Goal: Task Accomplishment & Management: Use online tool/utility

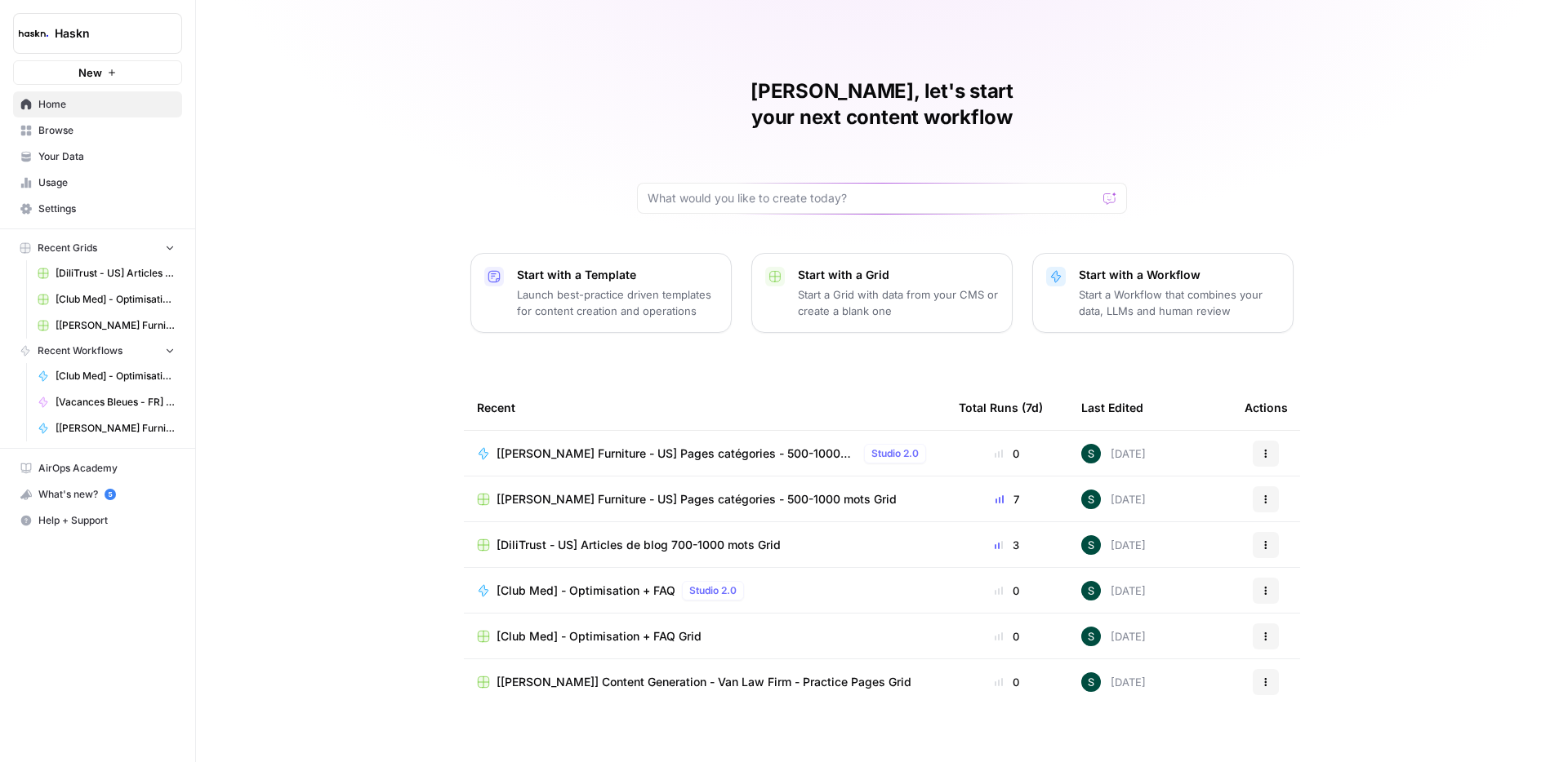
click at [65, 125] on span "Browse" at bounding box center [106, 130] width 137 height 14
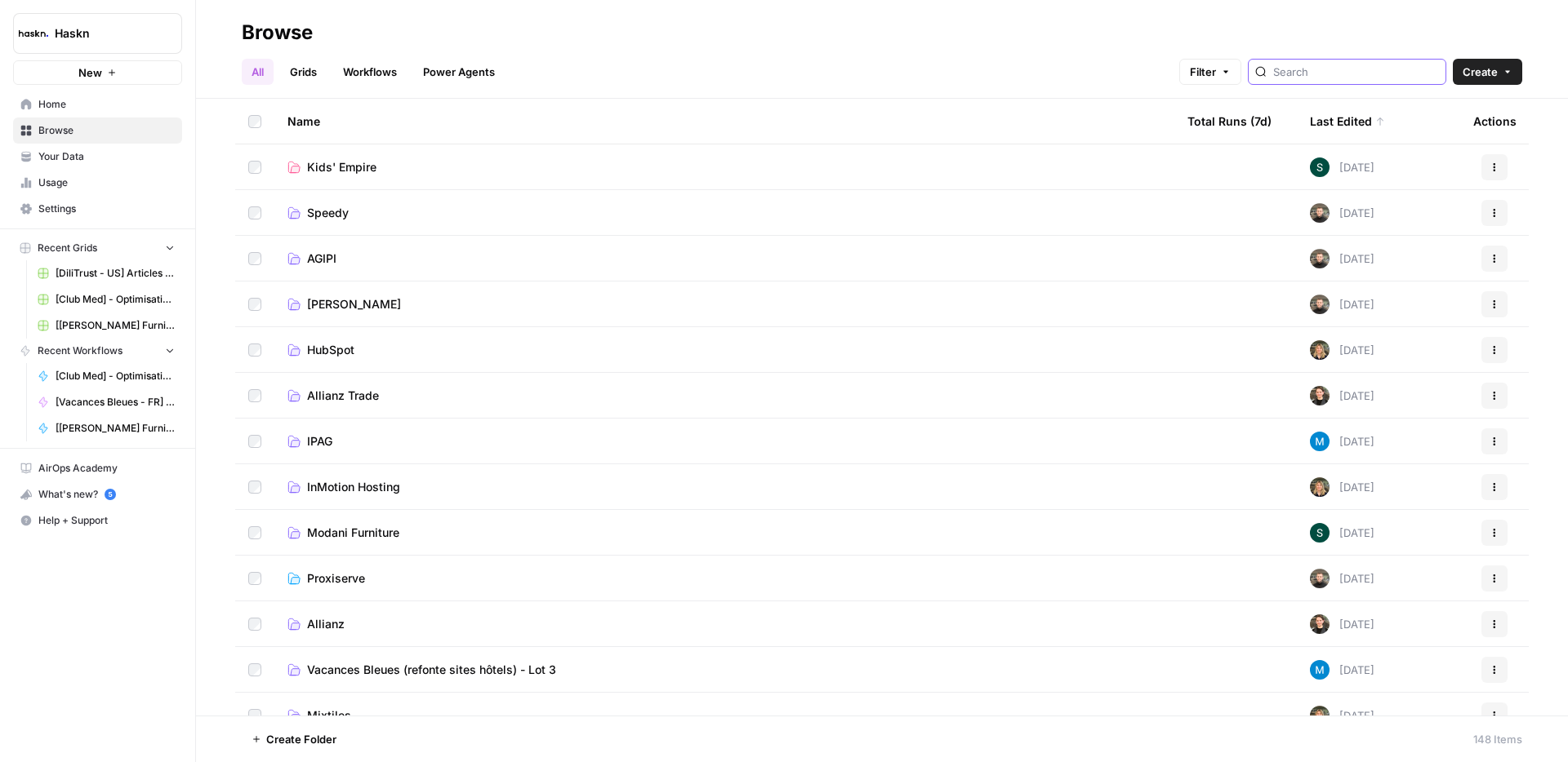
click at [1347, 72] on input "search" at bounding box center [1355, 71] width 166 height 16
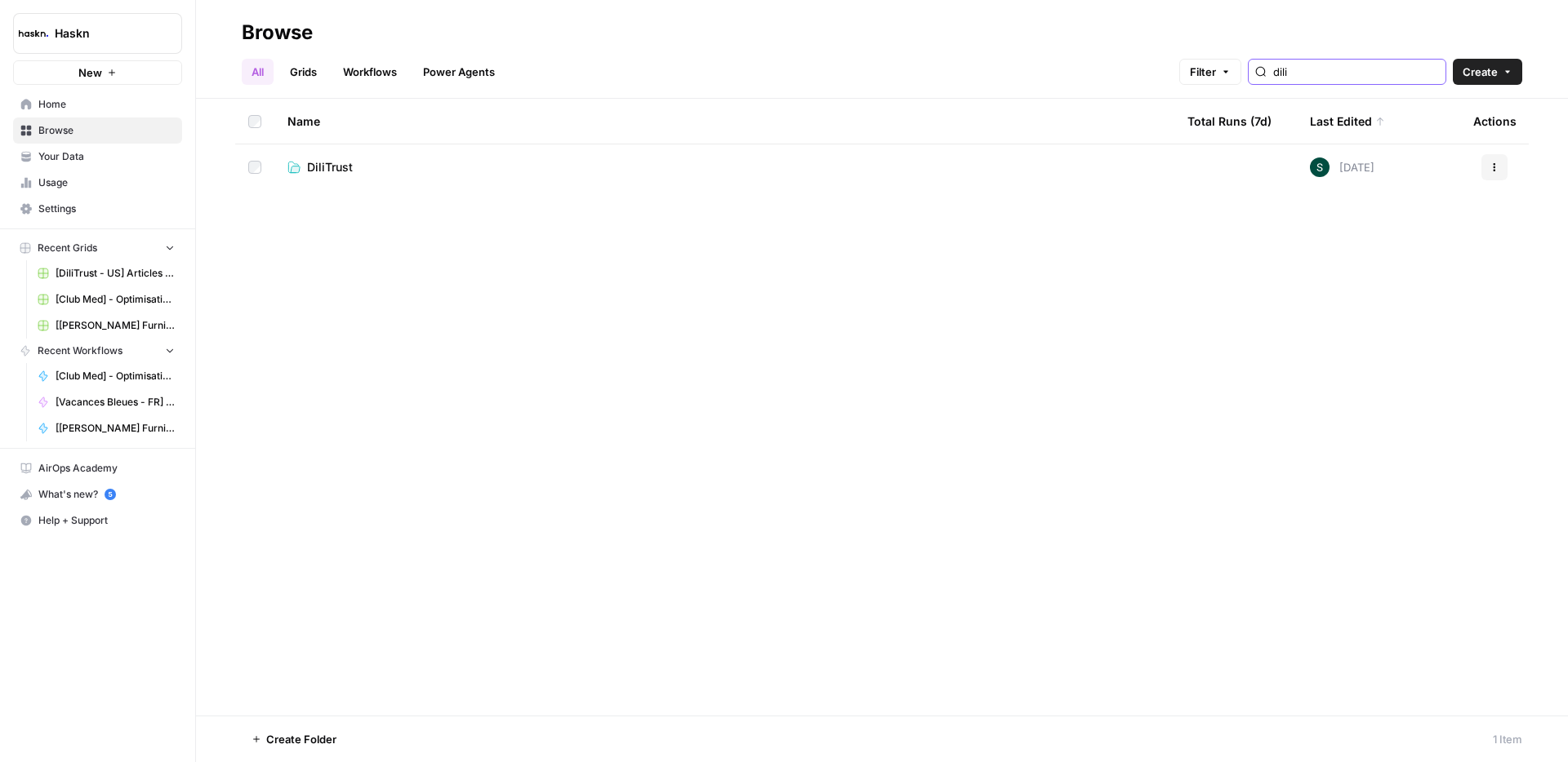
type input "dili"
click at [343, 177] on td "DiliTrust" at bounding box center [724, 167] width 900 height 46
click at [339, 170] on span "DiliTrust" at bounding box center [329, 167] width 46 height 16
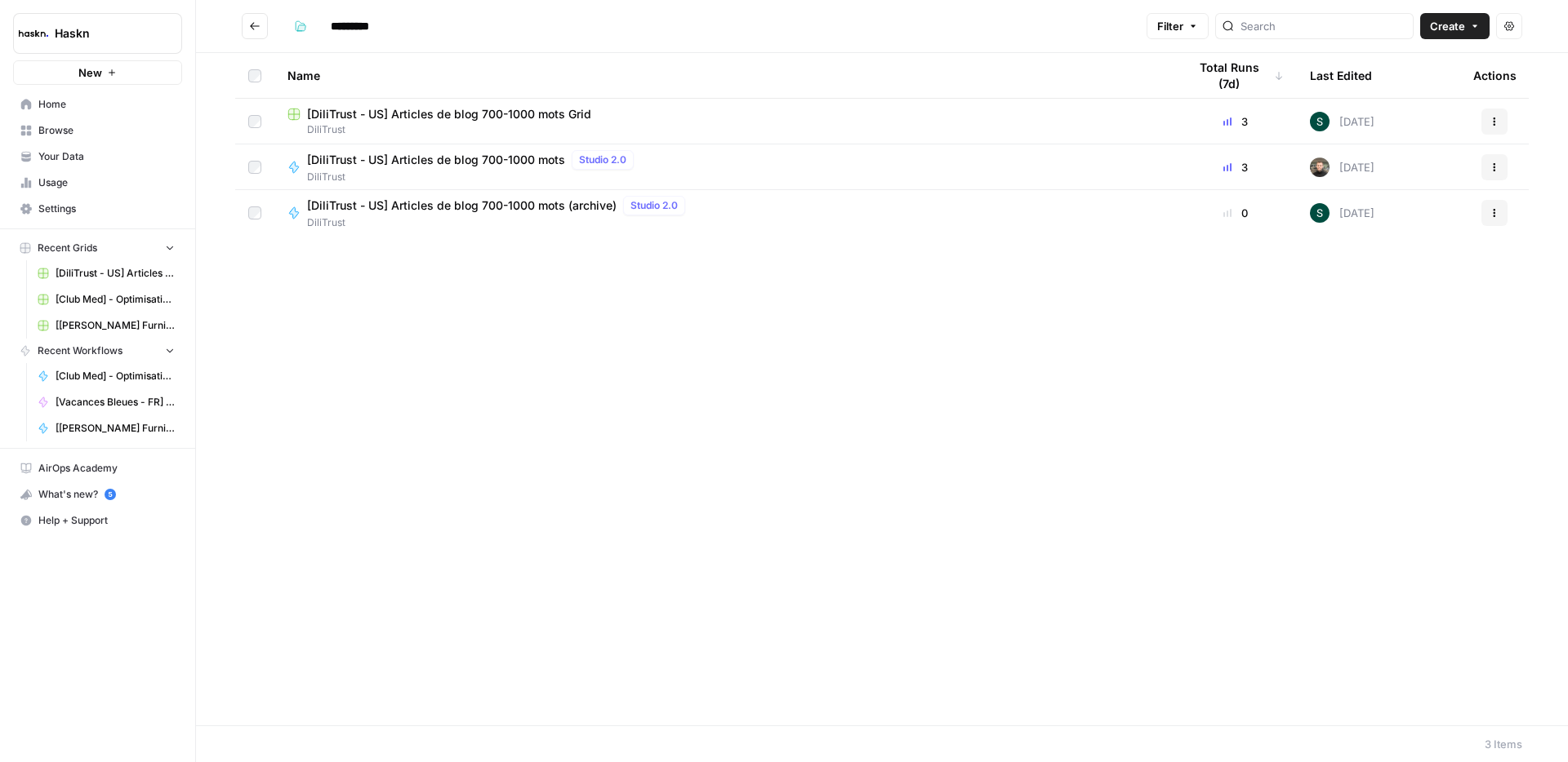
click at [425, 114] on span "[DiliTrust - US] Articles de blog 700-1000 mots Grid" at bounding box center [448, 114] width 284 height 16
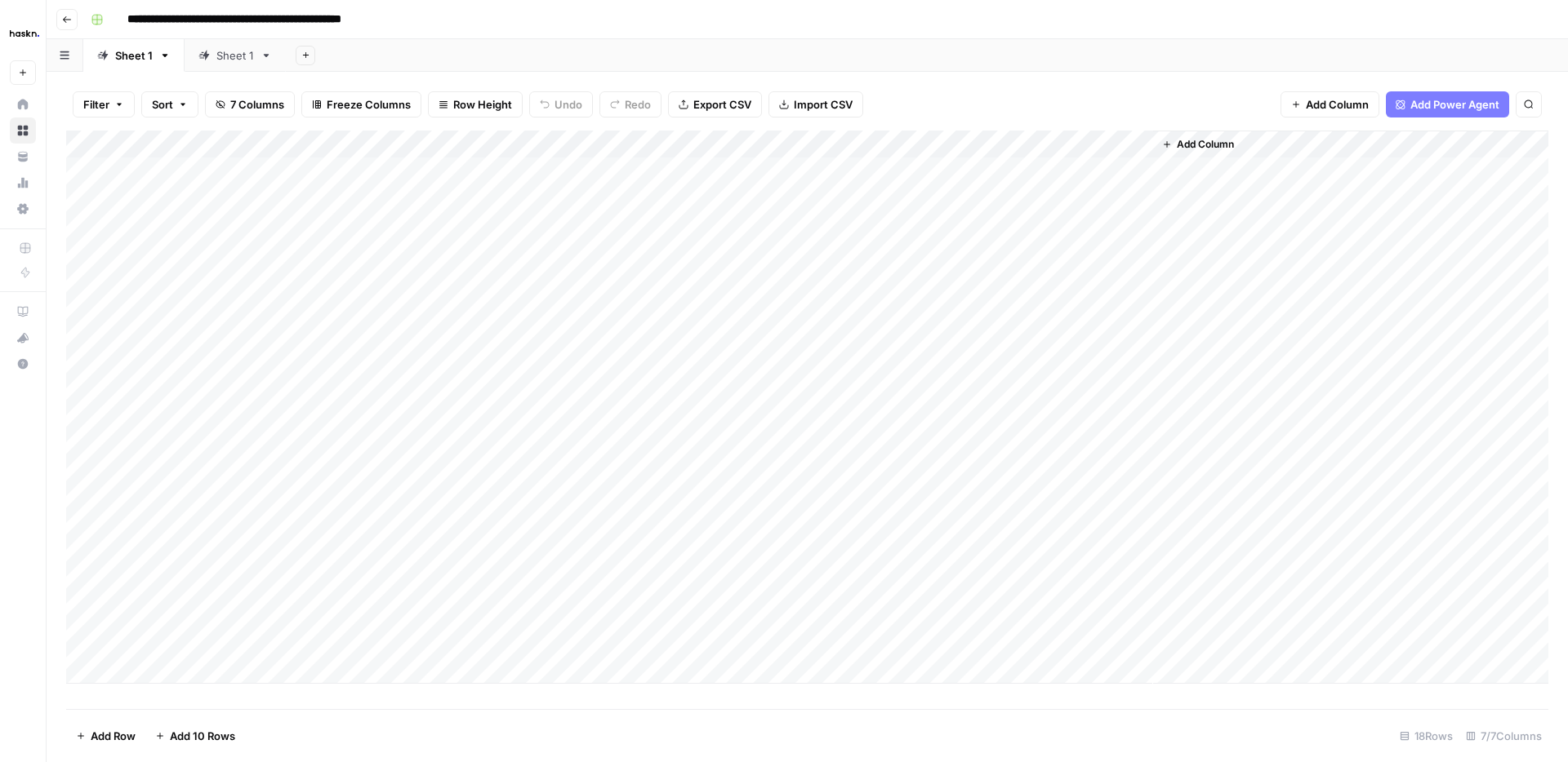
click at [214, 57] on div "Sheet 1" at bounding box center [226, 55] width 55 height 16
click at [187, 696] on div "Add Column" at bounding box center [807, 420] width 1482 height 579
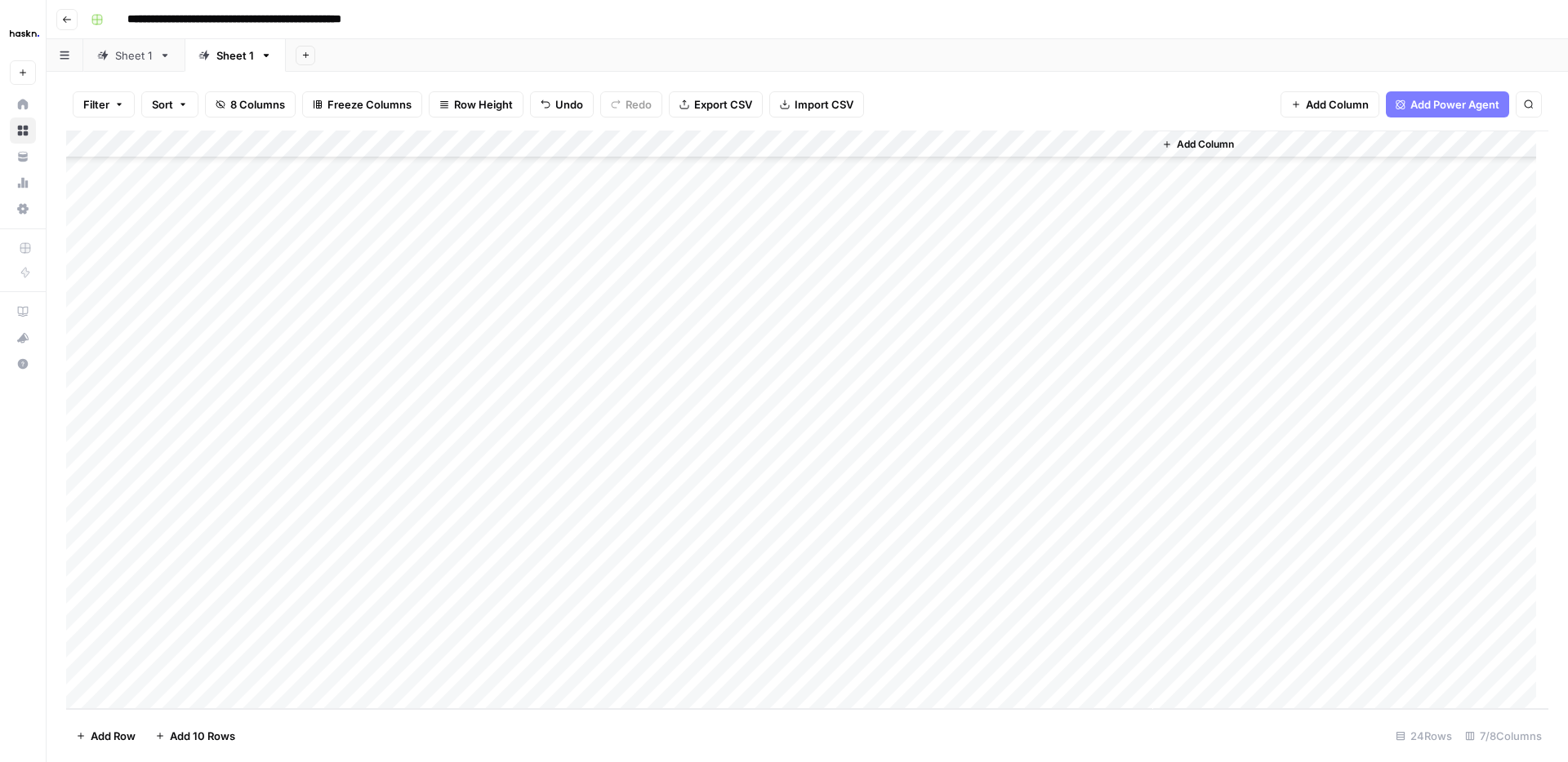
scroll to position [169, 0]
click at [763, 614] on div "Add Column" at bounding box center [807, 420] width 1482 height 579
click at [183, 617] on div "Add Column" at bounding box center [807, 420] width 1482 height 579
click at [618, 571] on div "Add Column" at bounding box center [807, 420] width 1482 height 579
drag, startPoint x: 616, startPoint y: 614, endPoint x: 617, endPoint y: 658, distance: 44.0
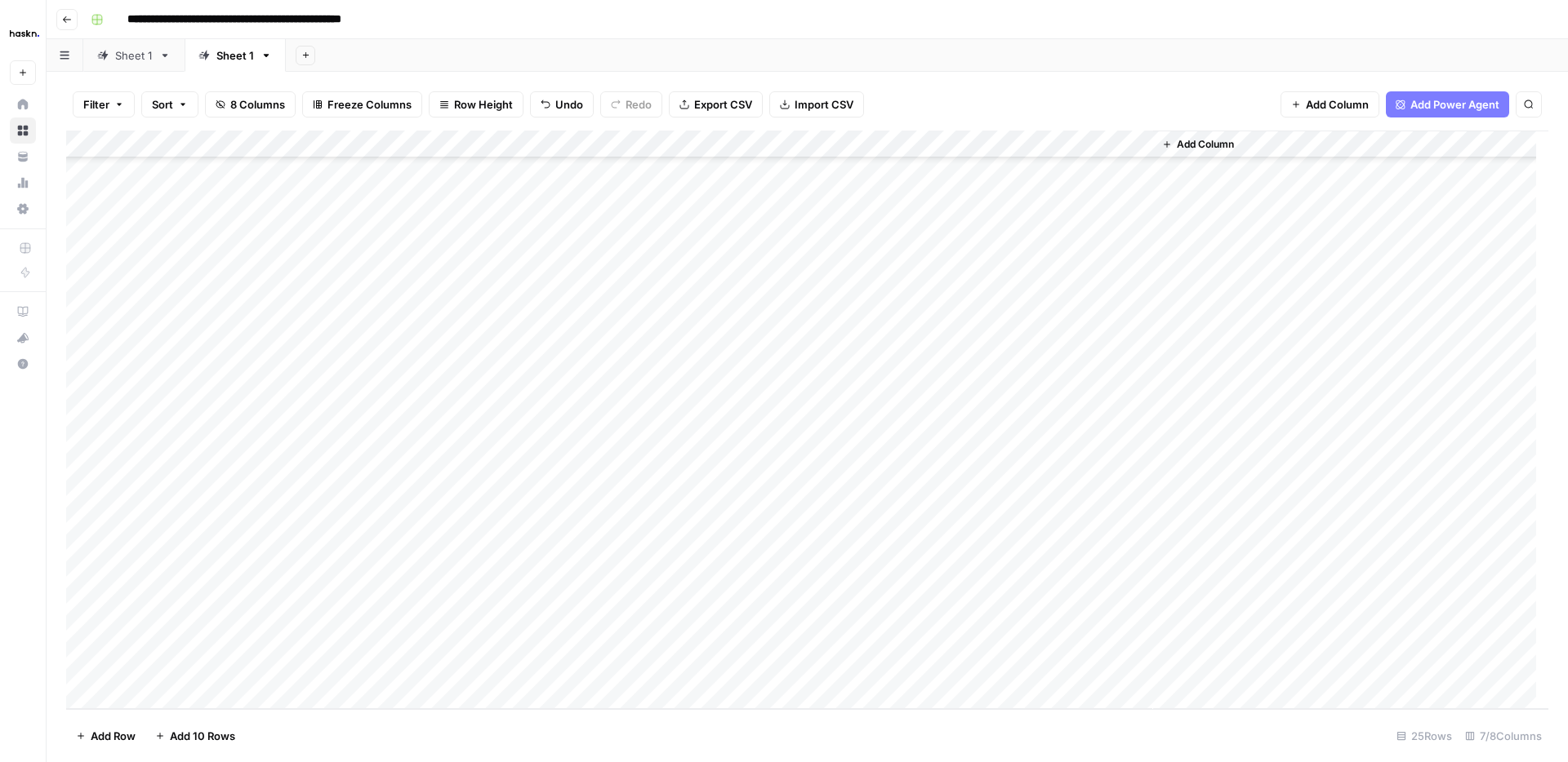
click at [617, 660] on div "Add Column" at bounding box center [807, 420] width 1482 height 579
click at [634, 628] on div "Add Column" at bounding box center [807, 420] width 1482 height 579
click at [683, 608] on div "Add Column" at bounding box center [807, 420] width 1482 height 579
drag, startPoint x: 709, startPoint y: 625, endPoint x: 699, endPoint y: 660, distance: 36.4
click at [699, 662] on div "Add Column" at bounding box center [807, 420] width 1482 height 579
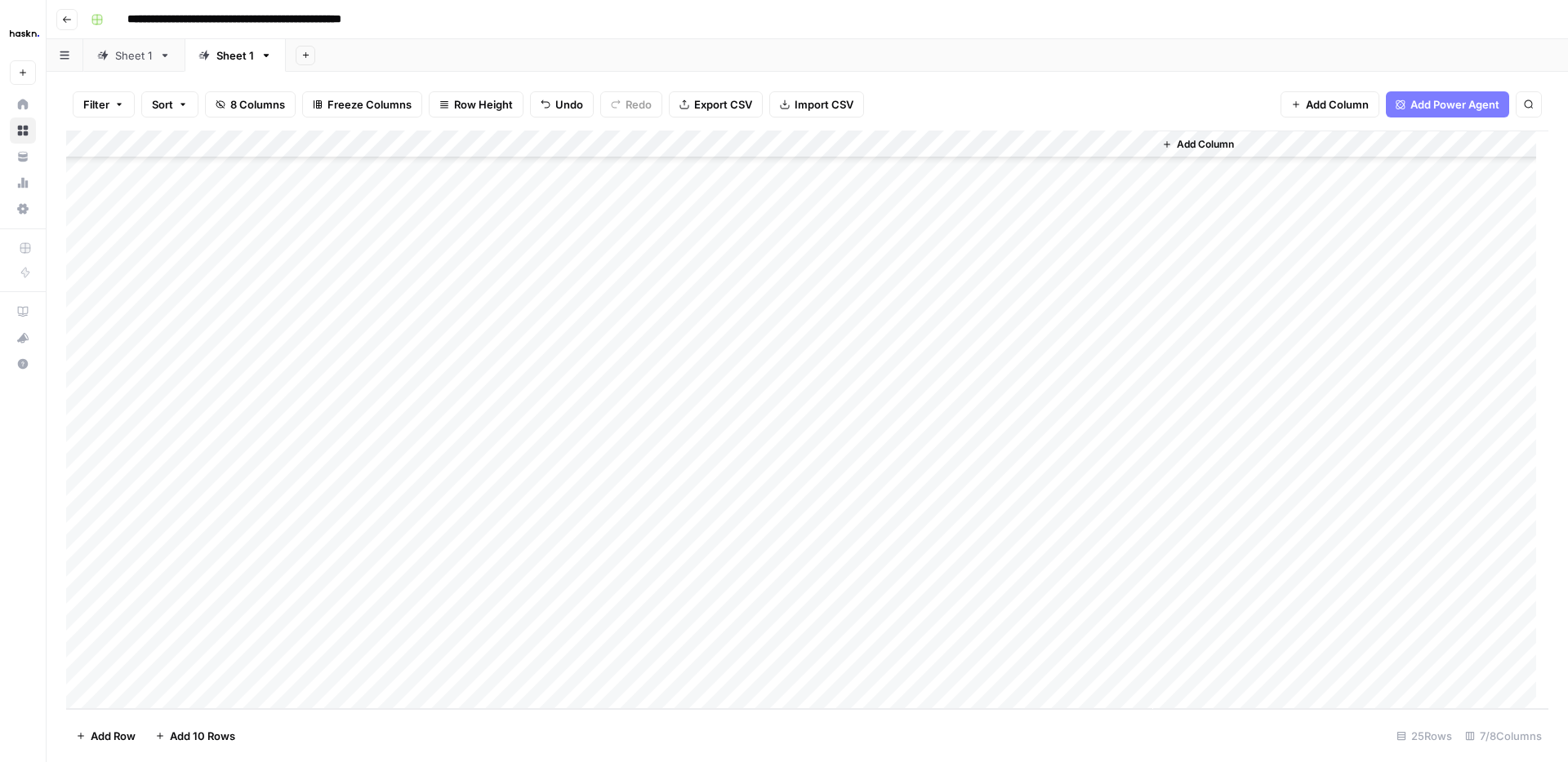
click at [643, 648] on div "Add Column" at bounding box center [807, 420] width 1482 height 579
click at [347, 610] on div "Add Column" at bounding box center [807, 420] width 1482 height 579
click at [188, 608] on div "Add Column" at bounding box center [807, 420] width 1482 height 579
click at [338, 606] on div "Add Column" at bounding box center [807, 420] width 1482 height 579
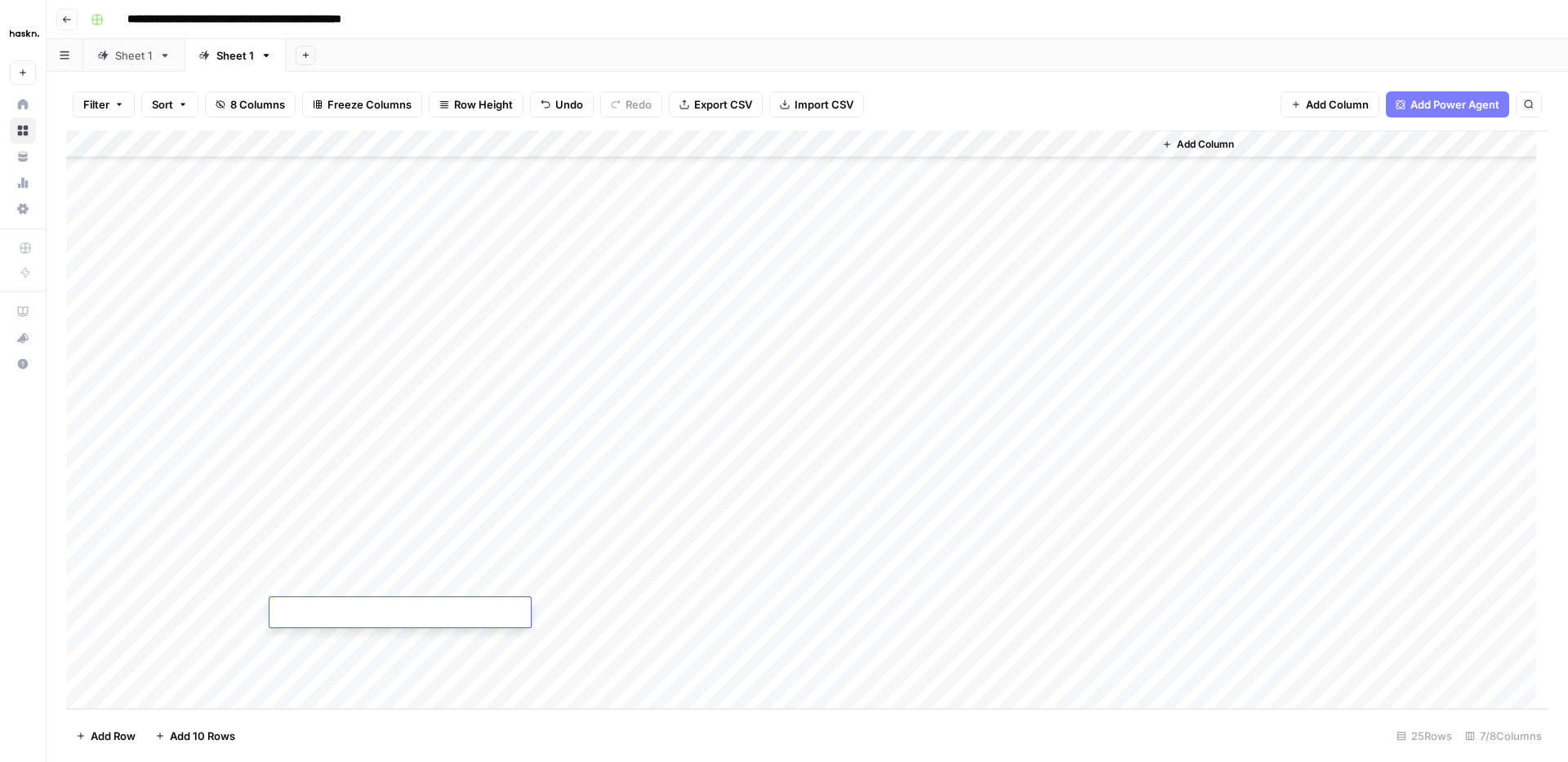
type textarea "**********"
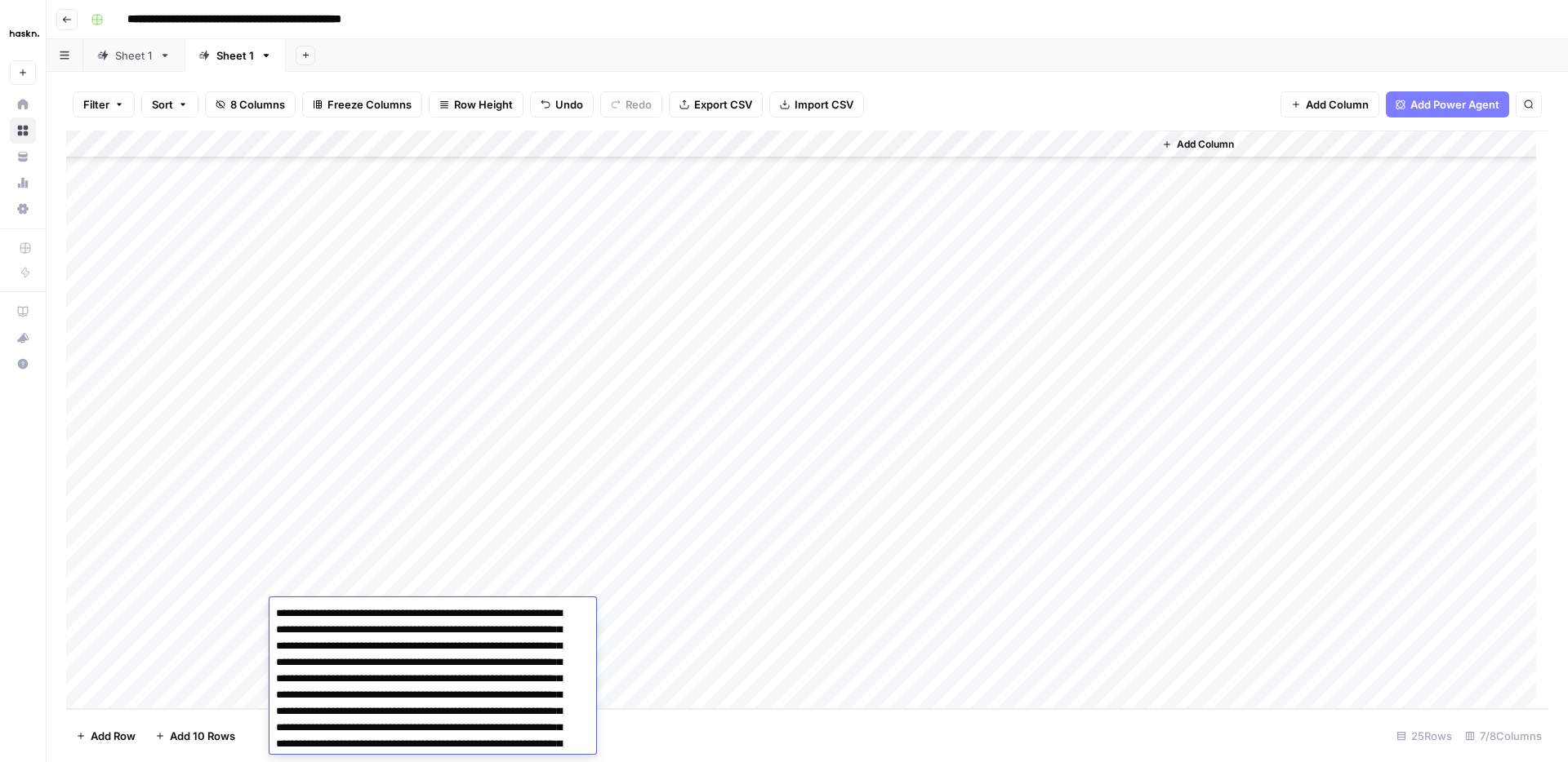
scroll to position [79, 0]
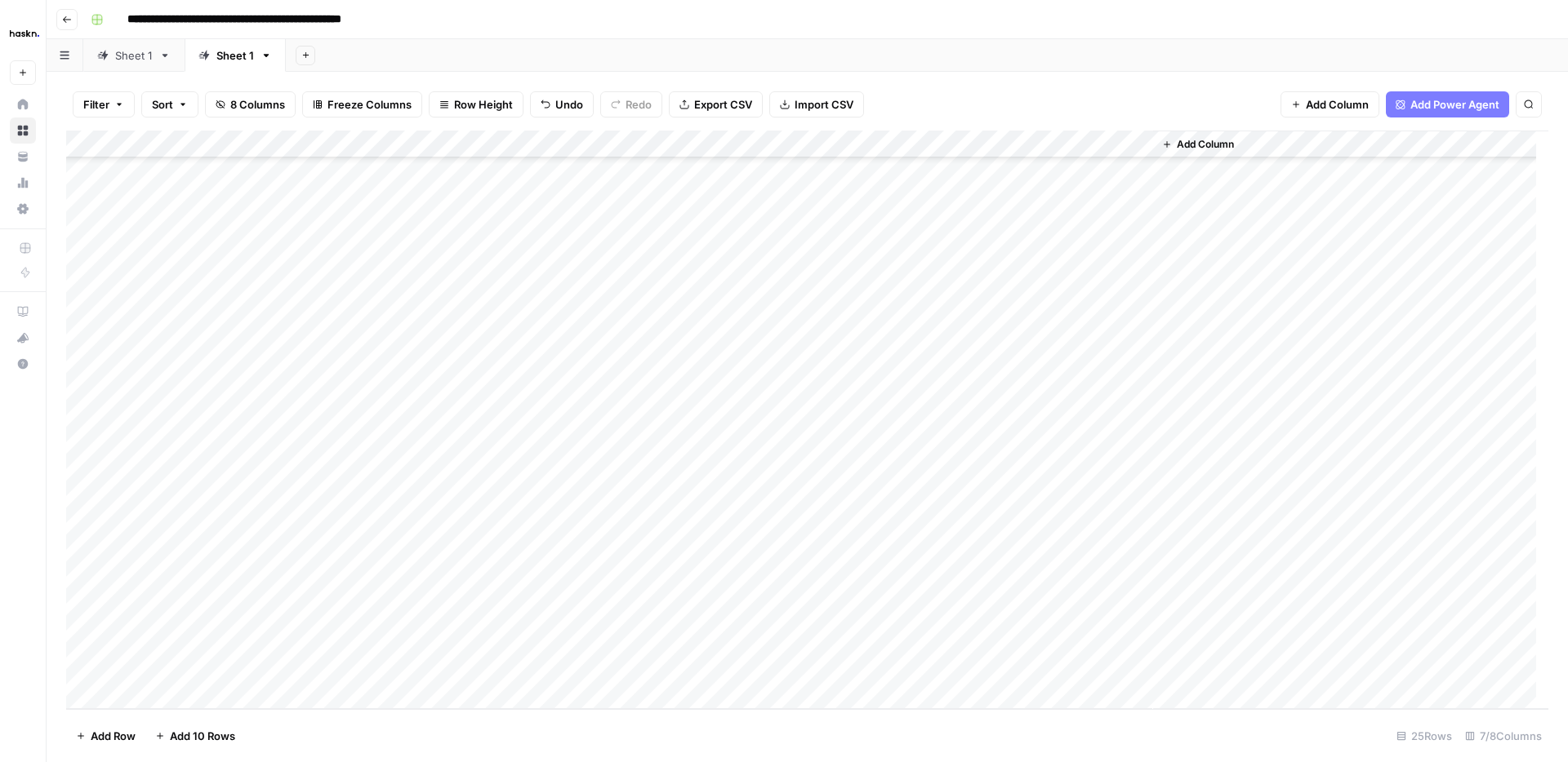
click at [201, 638] on div "Add Column" at bounding box center [807, 420] width 1482 height 579
click at [345, 641] on div "Add Column" at bounding box center [807, 420] width 1482 height 579
type textarea "**********"
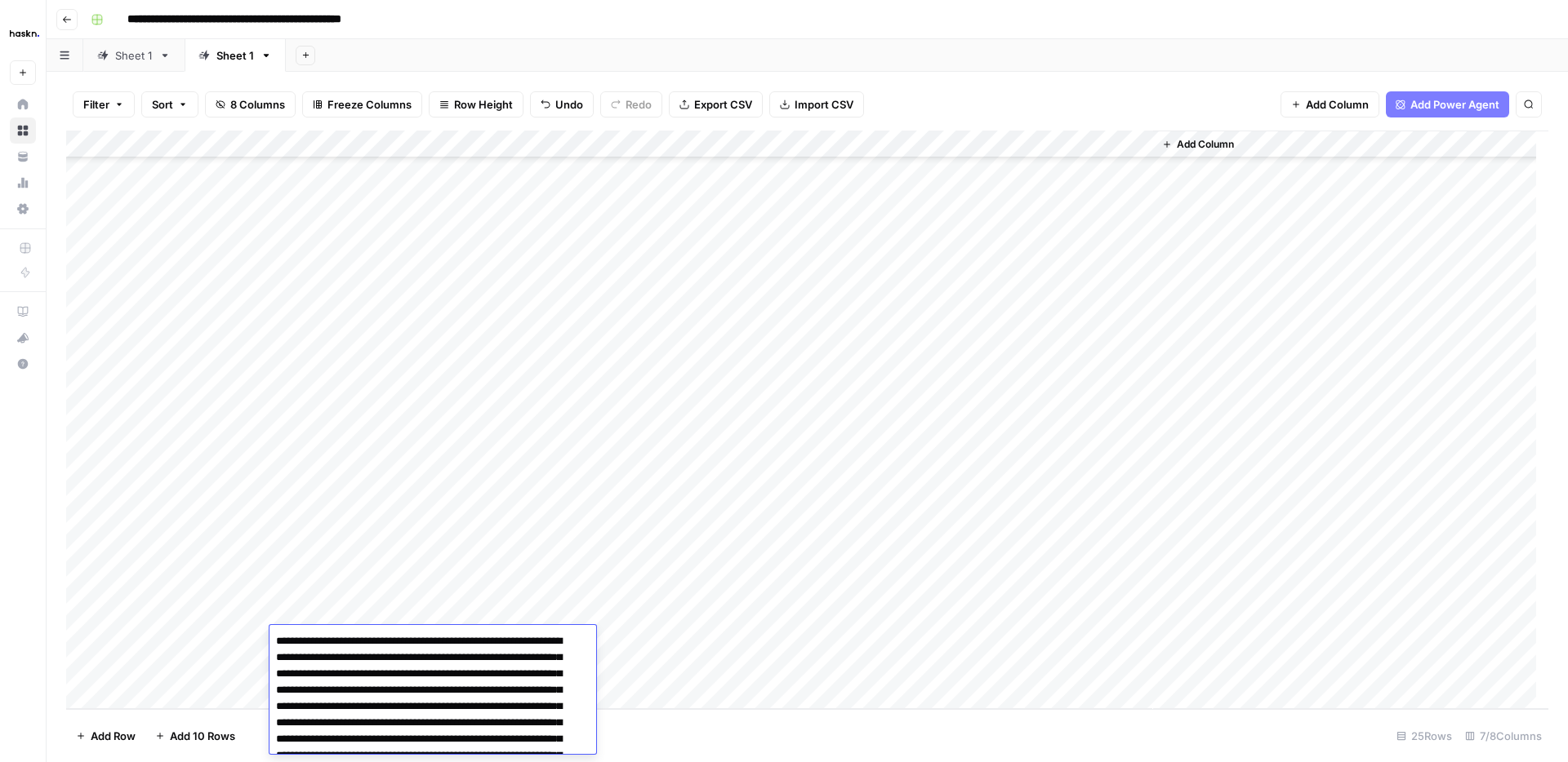
scroll to position [57, 0]
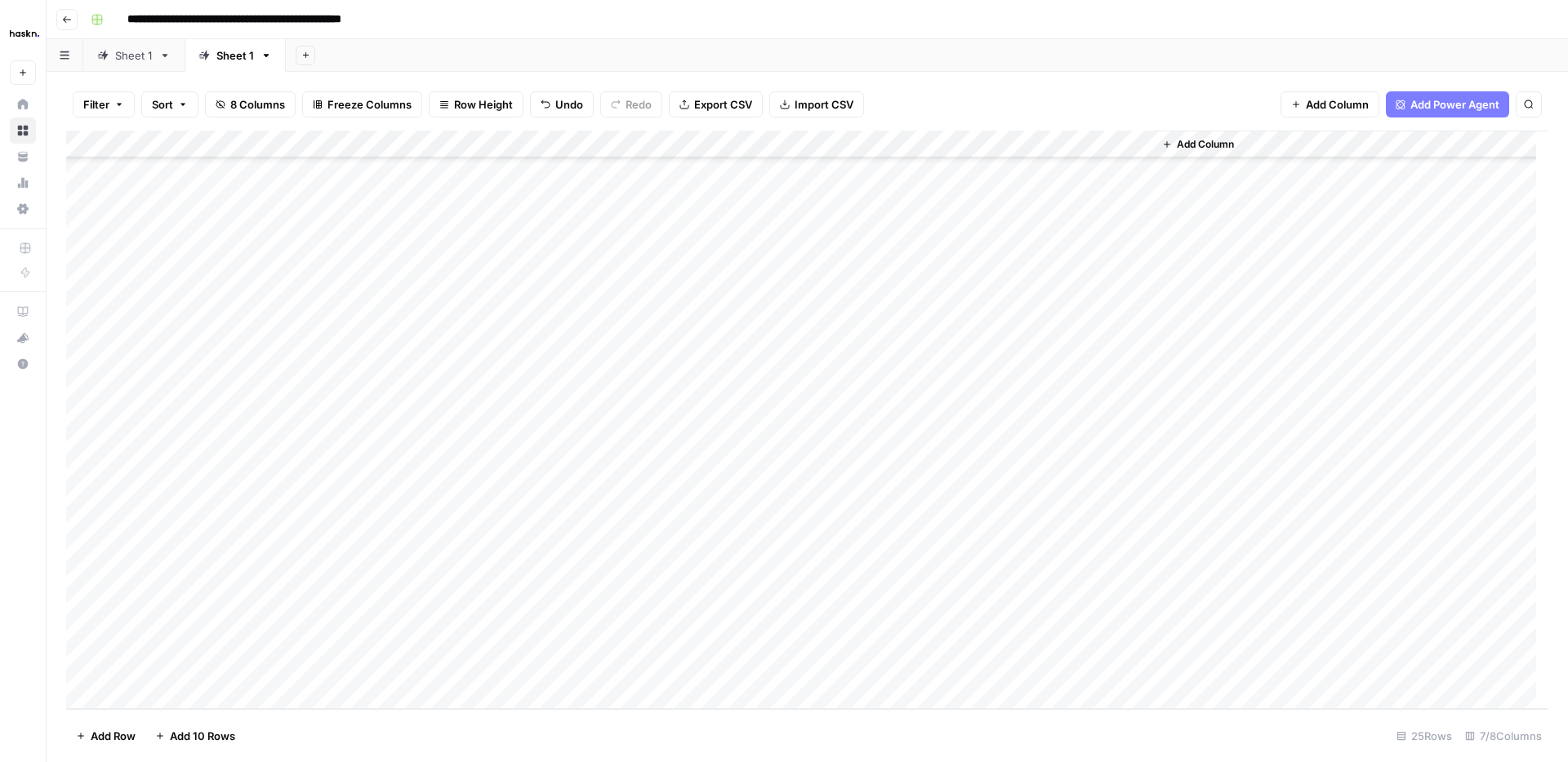
click at [236, 661] on div "Add Column" at bounding box center [807, 420] width 1482 height 579
click at [341, 664] on div "Add Column" at bounding box center [807, 420] width 1482 height 579
type textarea "**********"
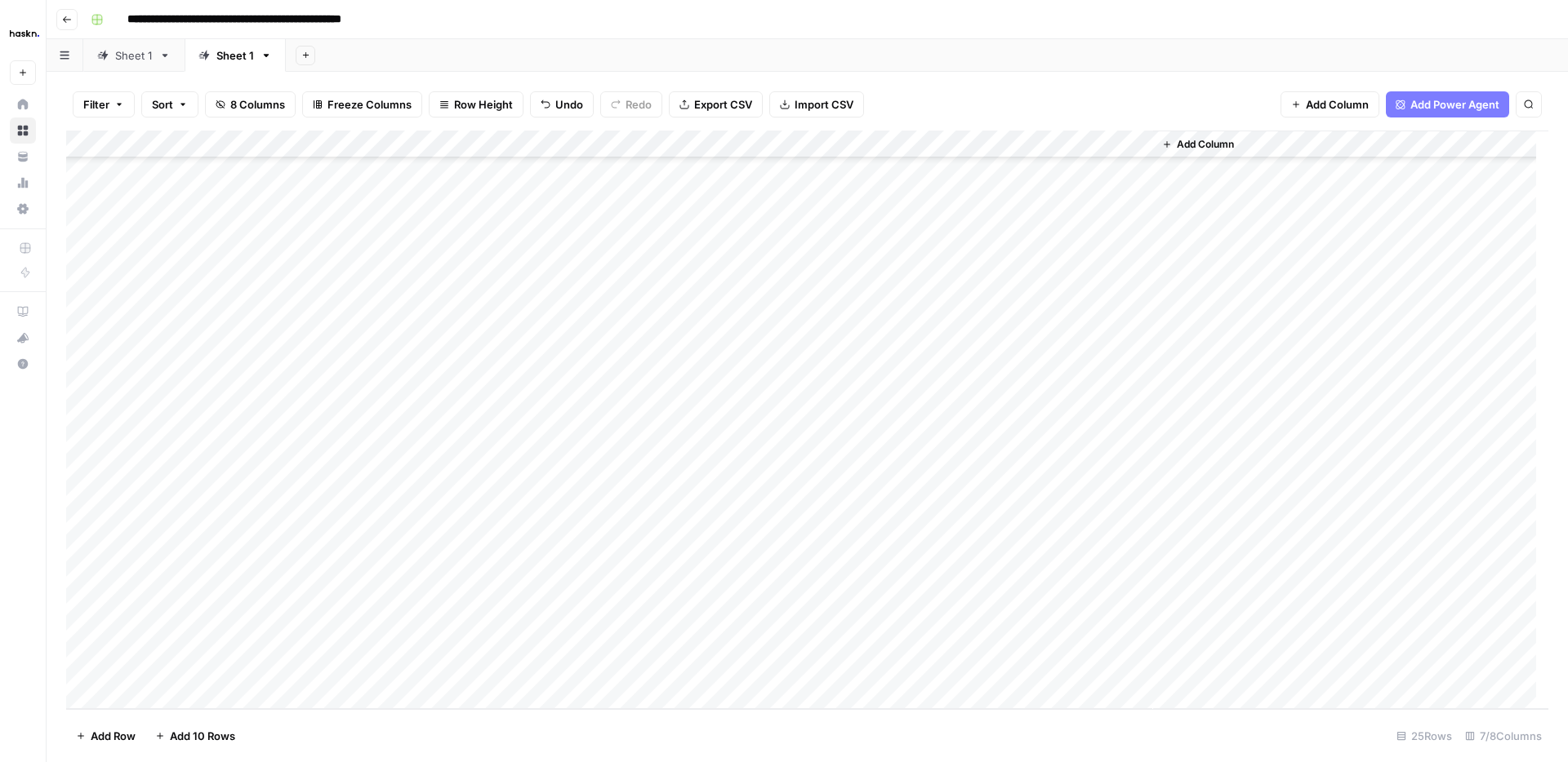
click at [935, 607] on div "Add Column" at bounding box center [807, 420] width 1482 height 579
click at [932, 639] on div "Add Column" at bounding box center [807, 420] width 1482 height 579
click at [933, 668] on div "Add Column" at bounding box center [807, 420] width 1482 height 579
click at [1138, 609] on div "Add Column" at bounding box center [807, 420] width 1482 height 579
click at [1131, 637] on div "Add Column" at bounding box center [807, 420] width 1482 height 579
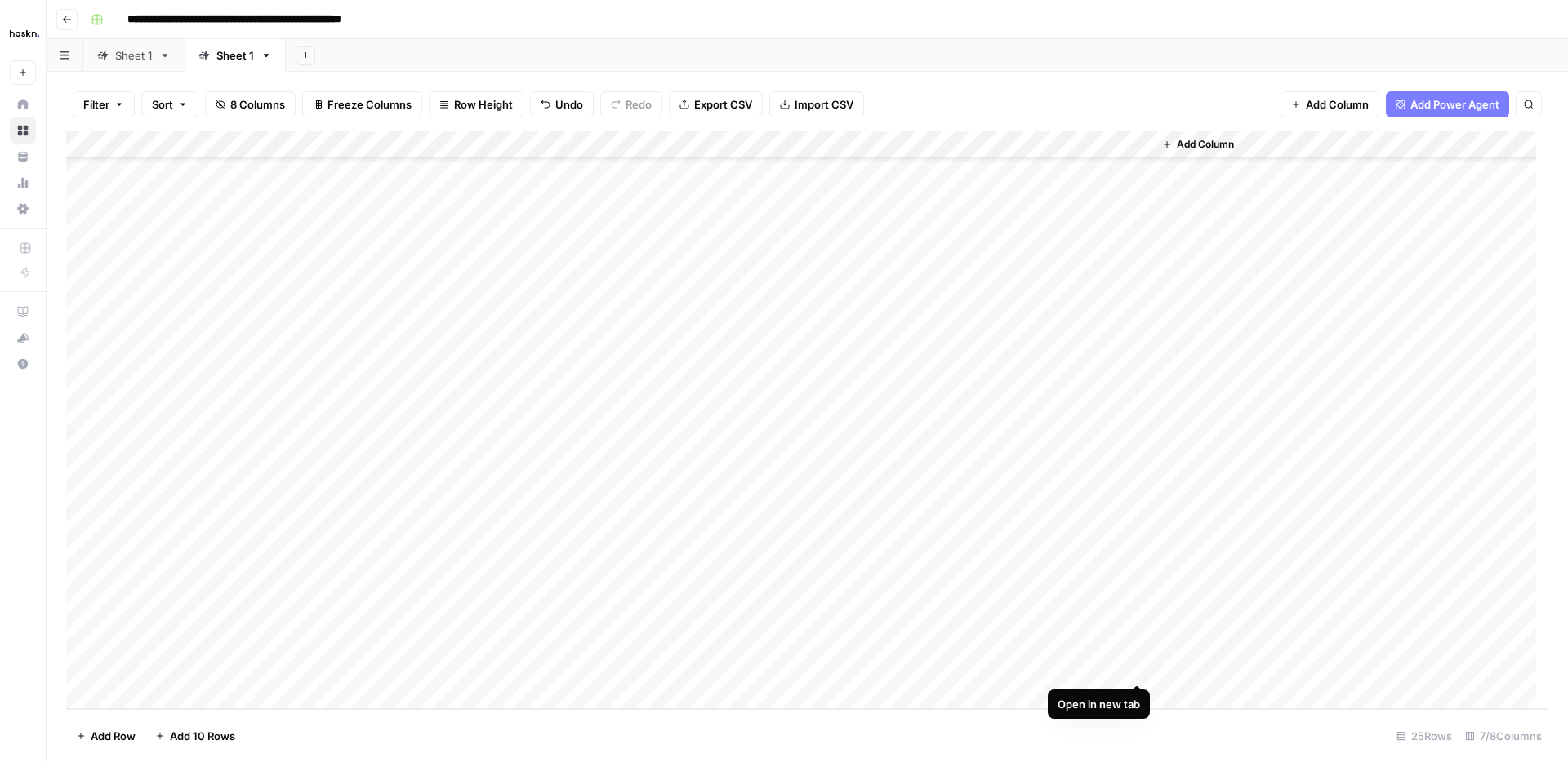
click at [1141, 663] on div "Add Column" at bounding box center [807, 420] width 1482 height 579
